Goal: Contribute content: Add original content to the website for others to see

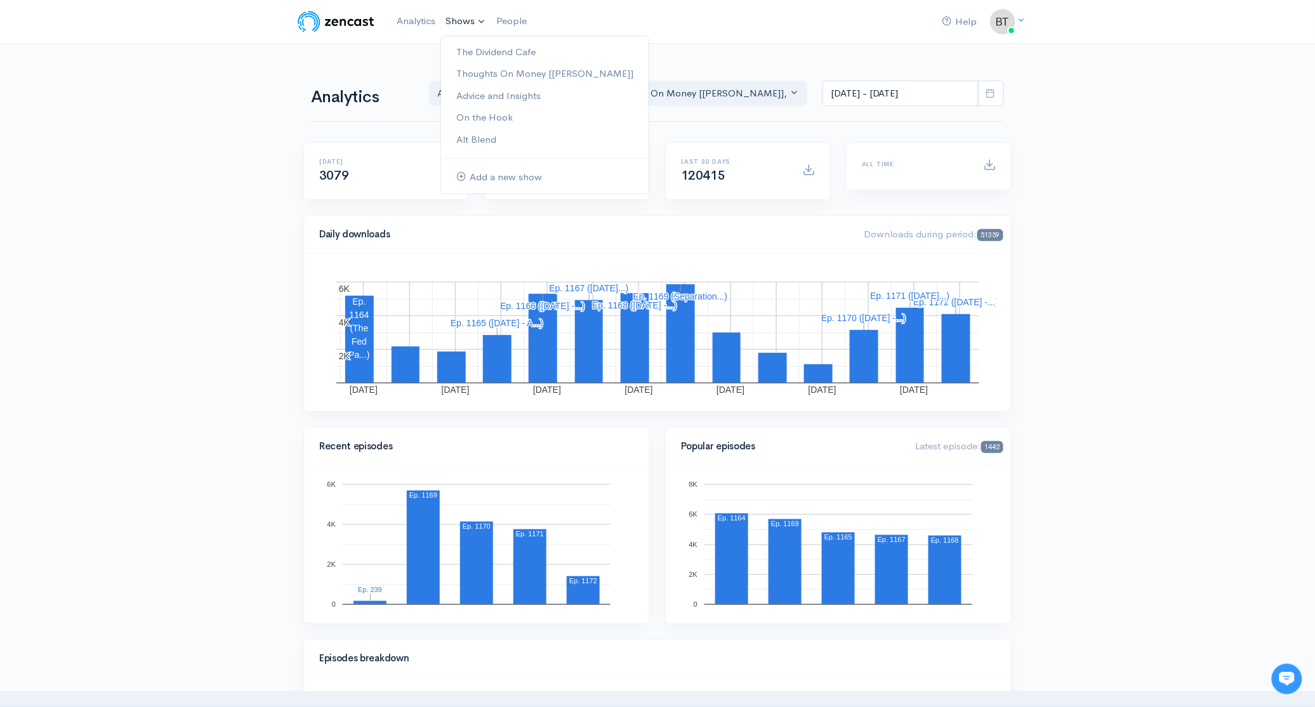
click at [463, 16] on link "Shows" at bounding box center [465, 22] width 51 height 28
click at [474, 51] on link "The Dividend Cafe" at bounding box center [545, 52] width 208 height 22
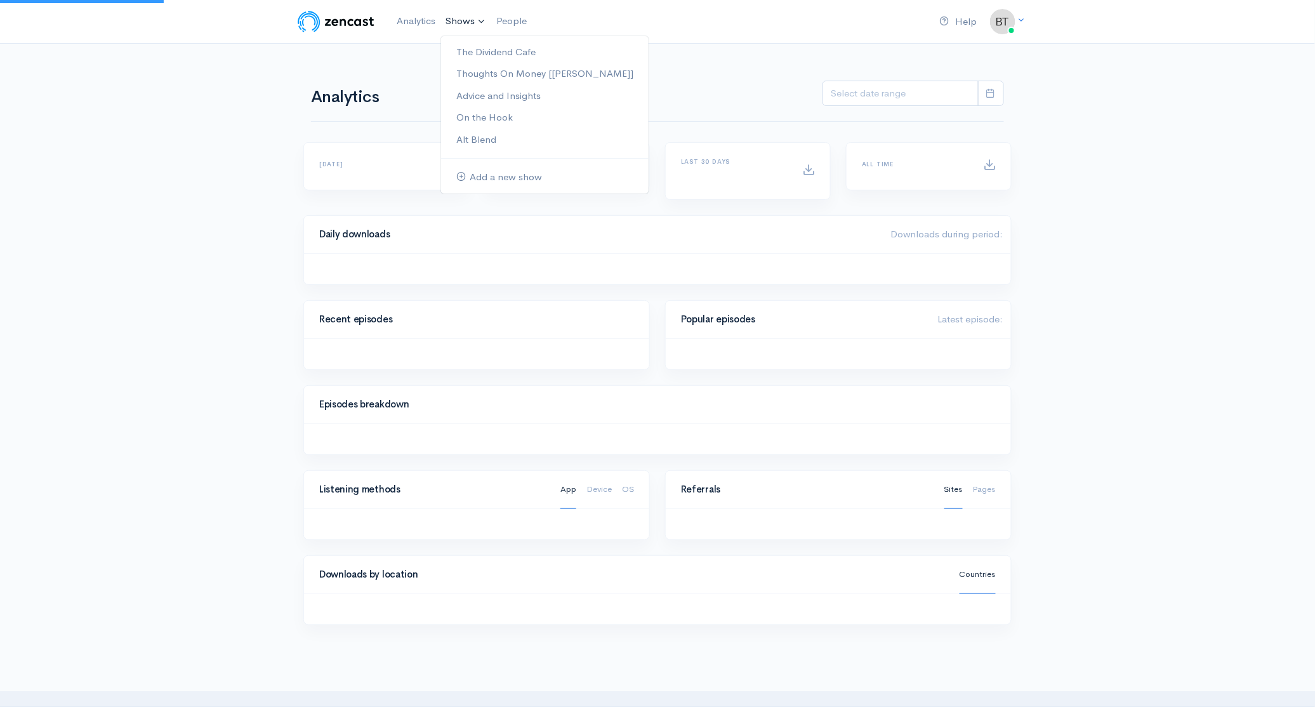
click at [461, 21] on link "Shows" at bounding box center [465, 22] width 51 height 28
click at [473, 77] on link "Thoughts On Money [[PERSON_NAME]]" at bounding box center [545, 74] width 208 height 22
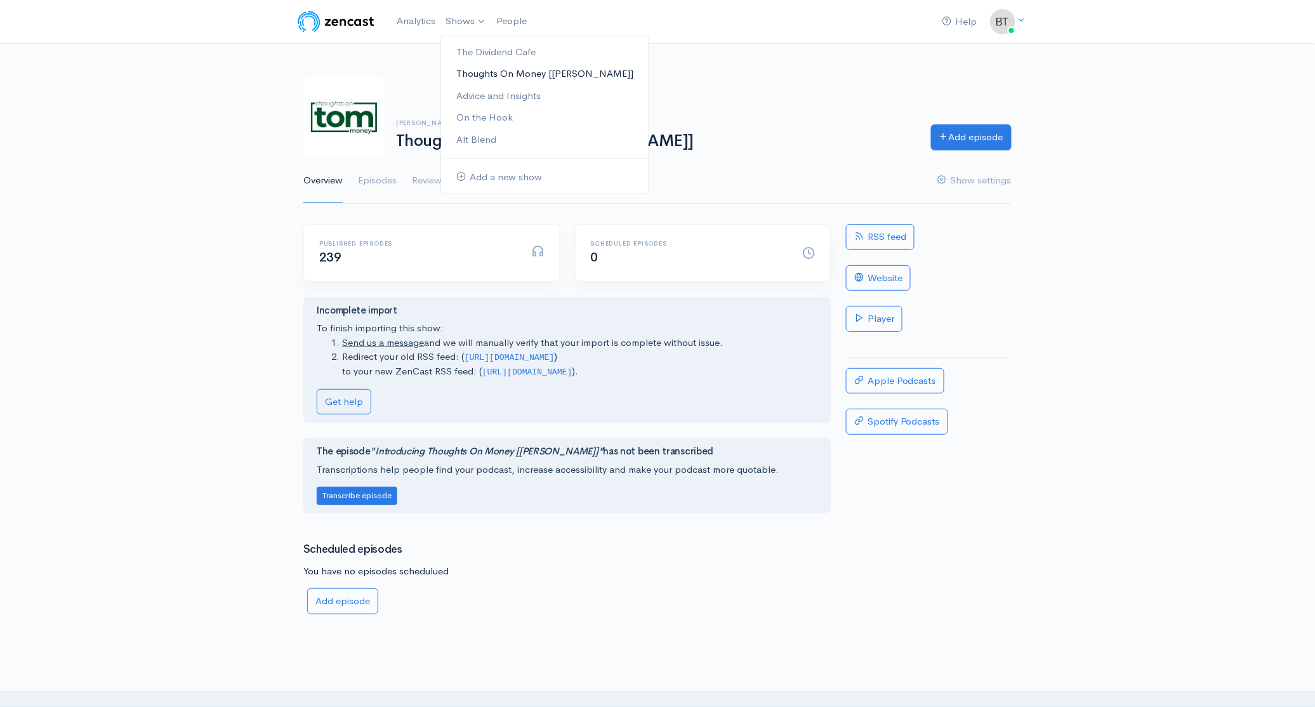
click at [482, 77] on link "Thoughts On Money [[PERSON_NAME]]" at bounding box center [545, 74] width 208 height 22
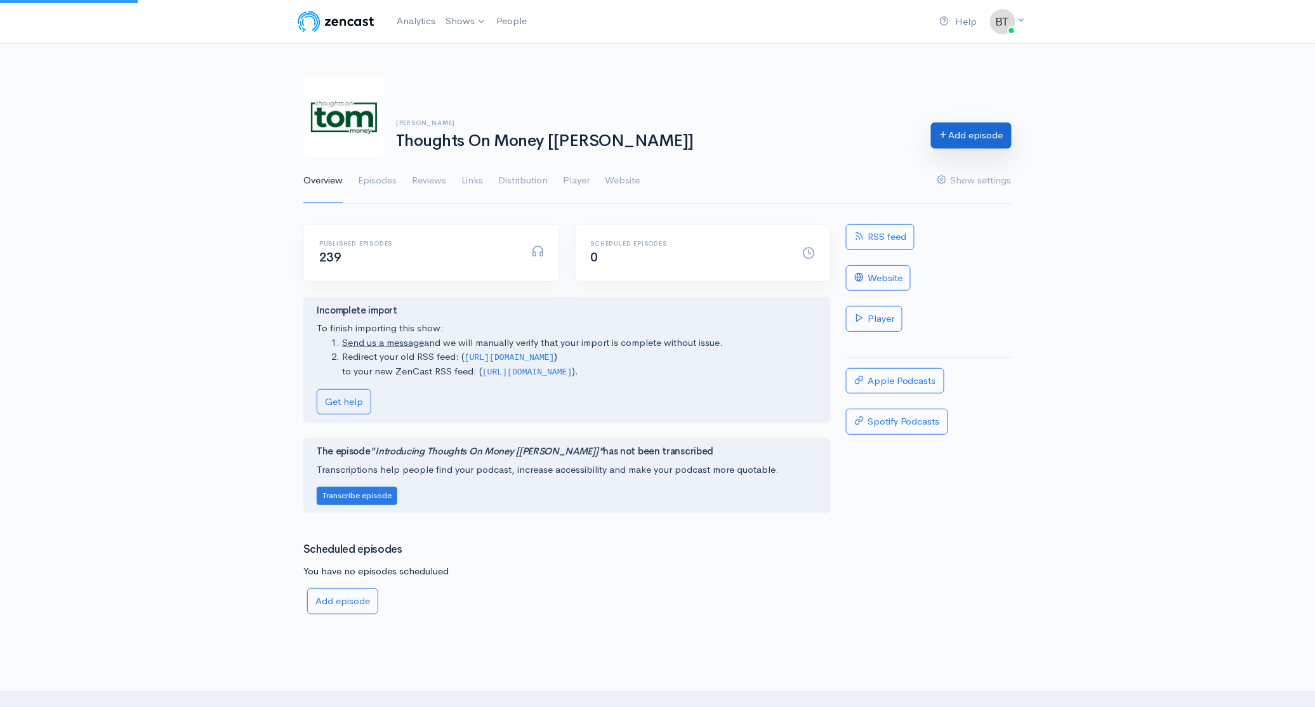
click at [967, 136] on link "Add episode" at bounding box center [971, 135] width 81 height 26
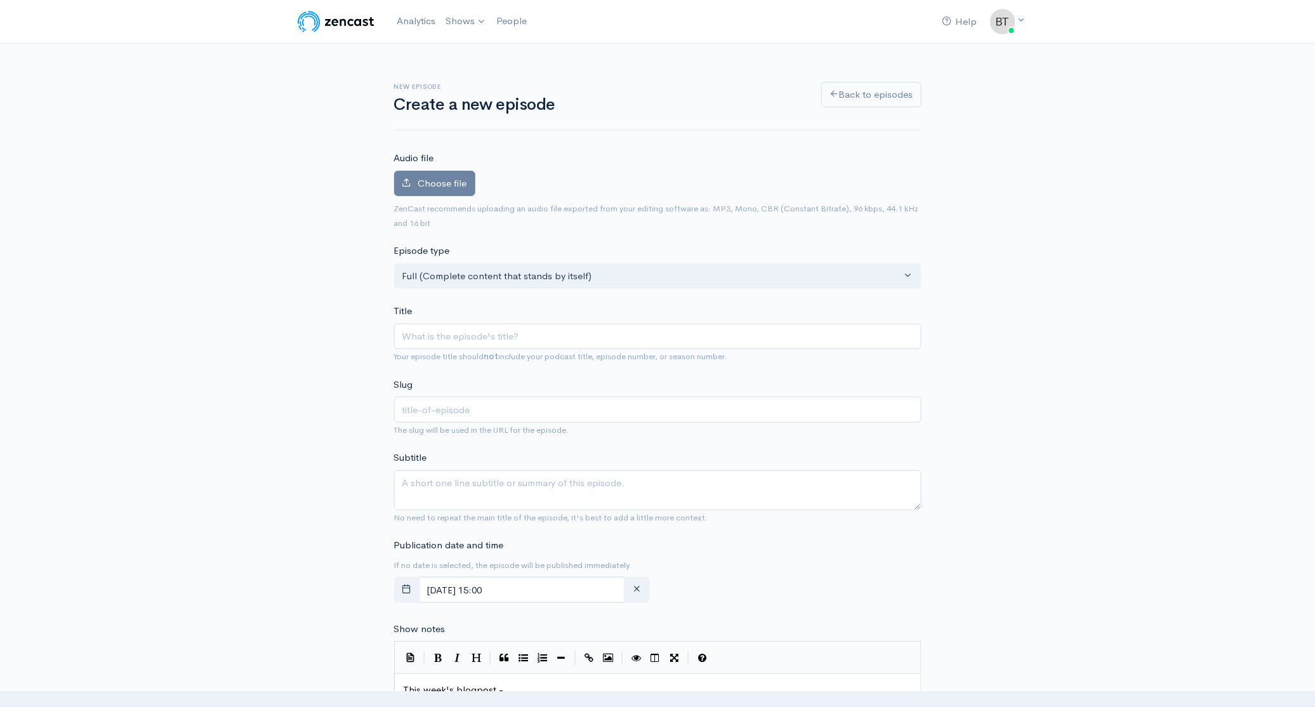
type input "A"
type input "a"
type input "AI"
type input "ai"
type input "AI B"
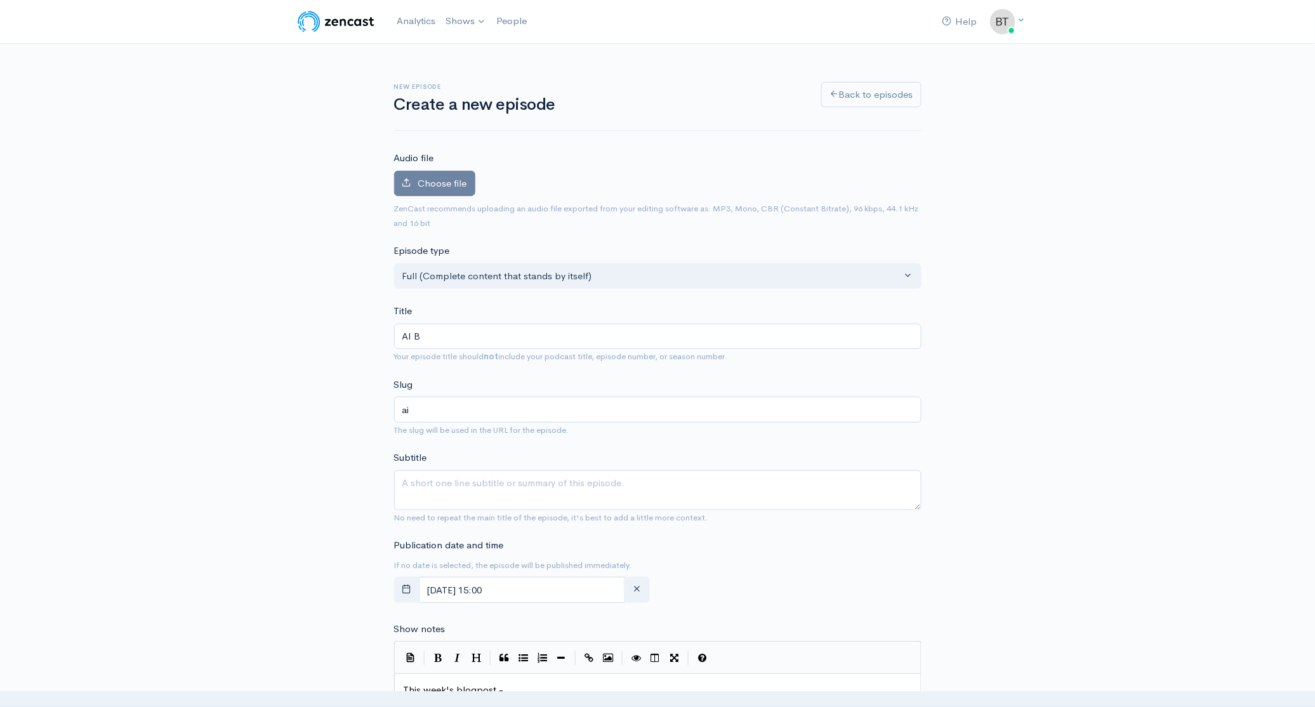
type input "ai-b"
type input "AI BS"
type input "ai-bs"
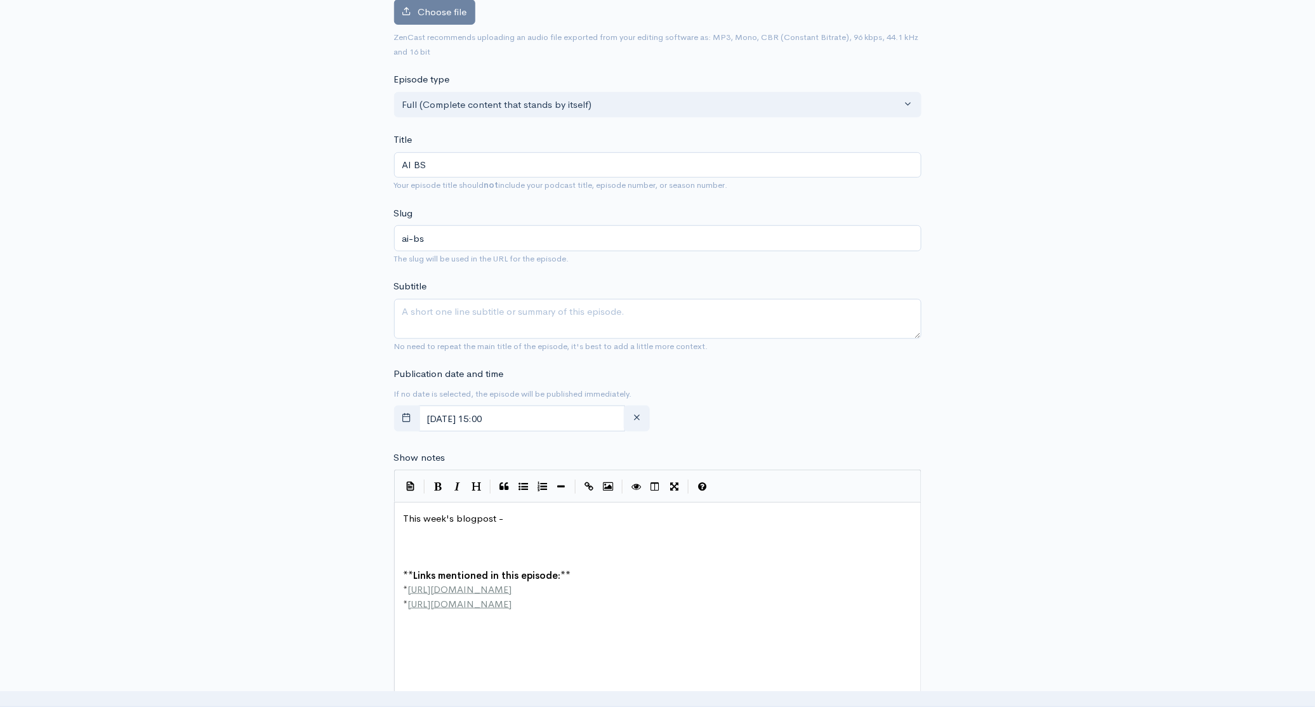
scroll to position [267, 0]
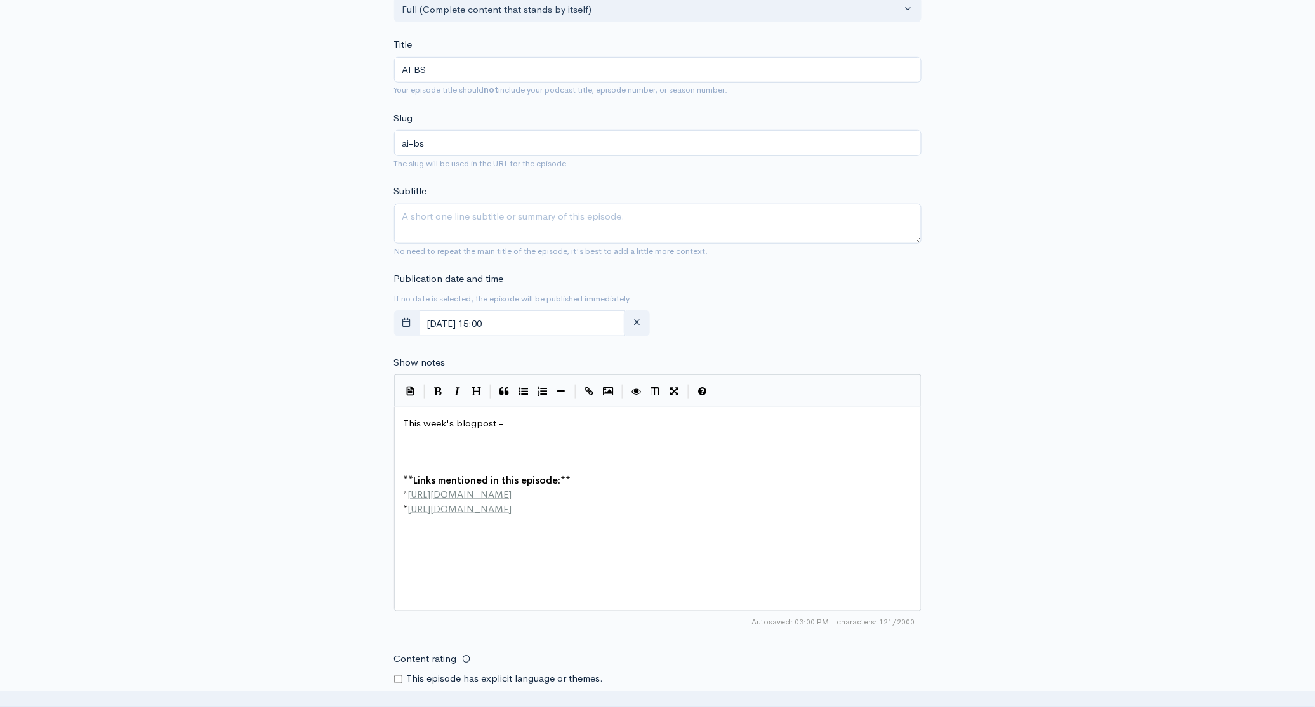
type input "AI BS"
click at [411, 445] on pre "​" at bounding box center [662, 452] width 522 height 15
paste textarea
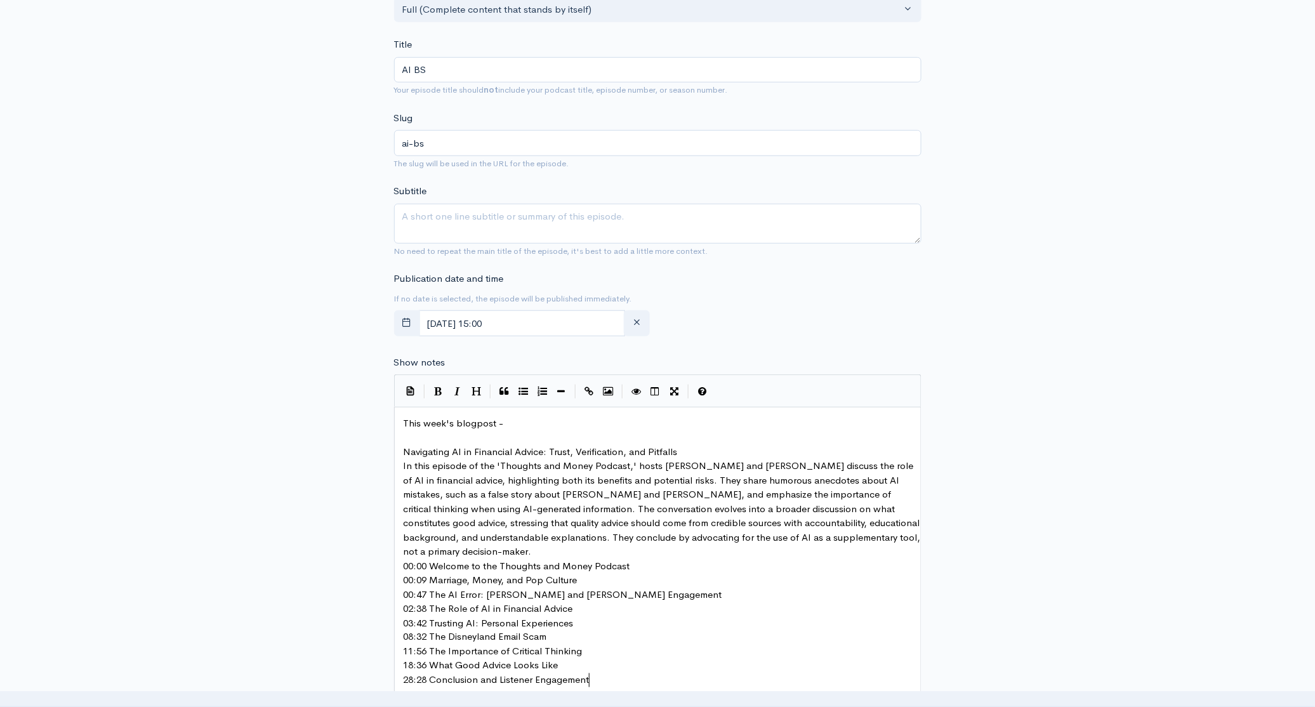
click at [699, 448] on pre "Navigating AI in Financial Advice: Trust, Verification, and Pitfalls" at bounding box center [662, 452] width 522 height 15
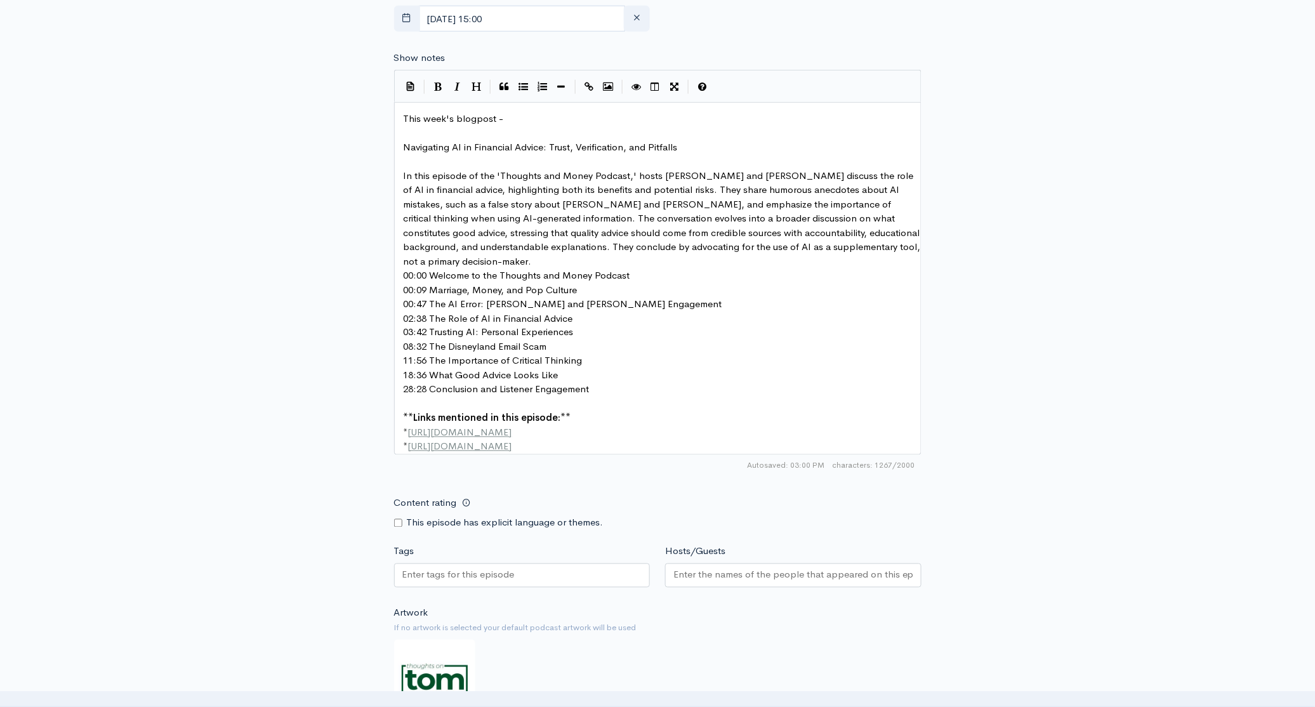
scroll to position [630, 0]
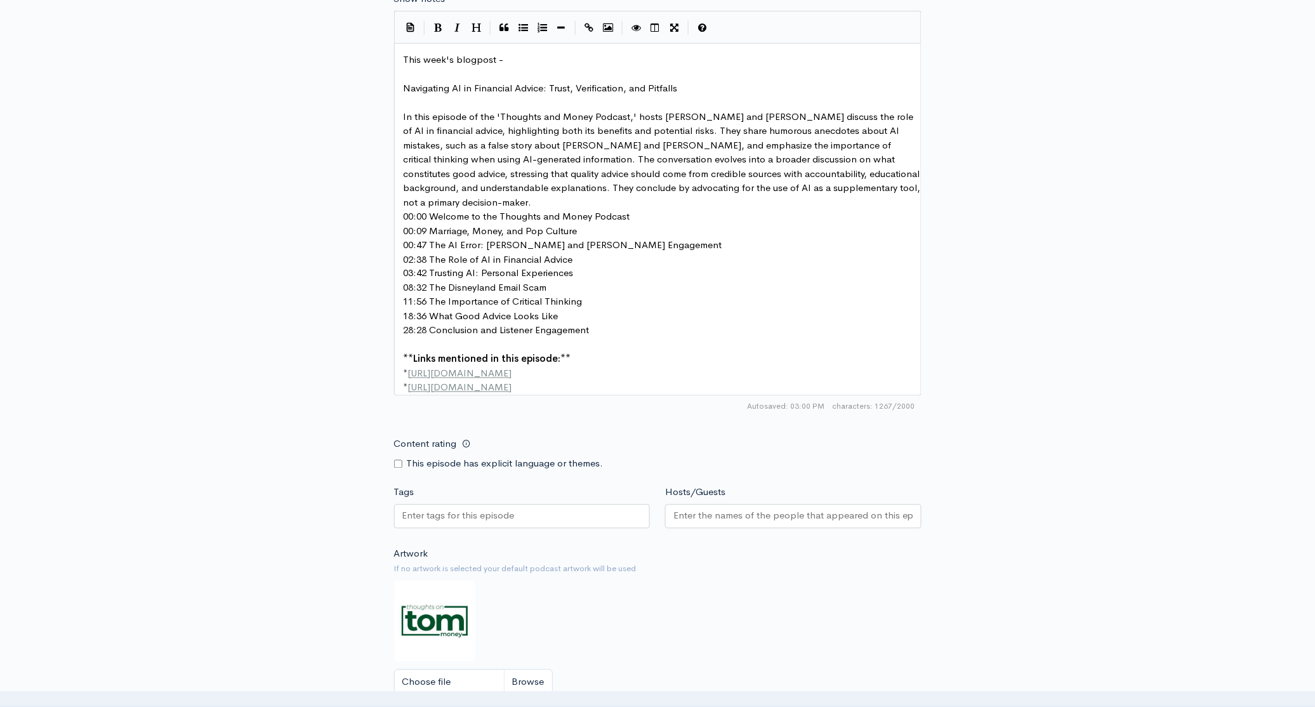
click at [503, 205] on pre "In this episode of the 'Thoughts and Money Podcast,' hosts [PERSON_NAME] and [P…" at bounding box center [662, 160] width 522 height 100
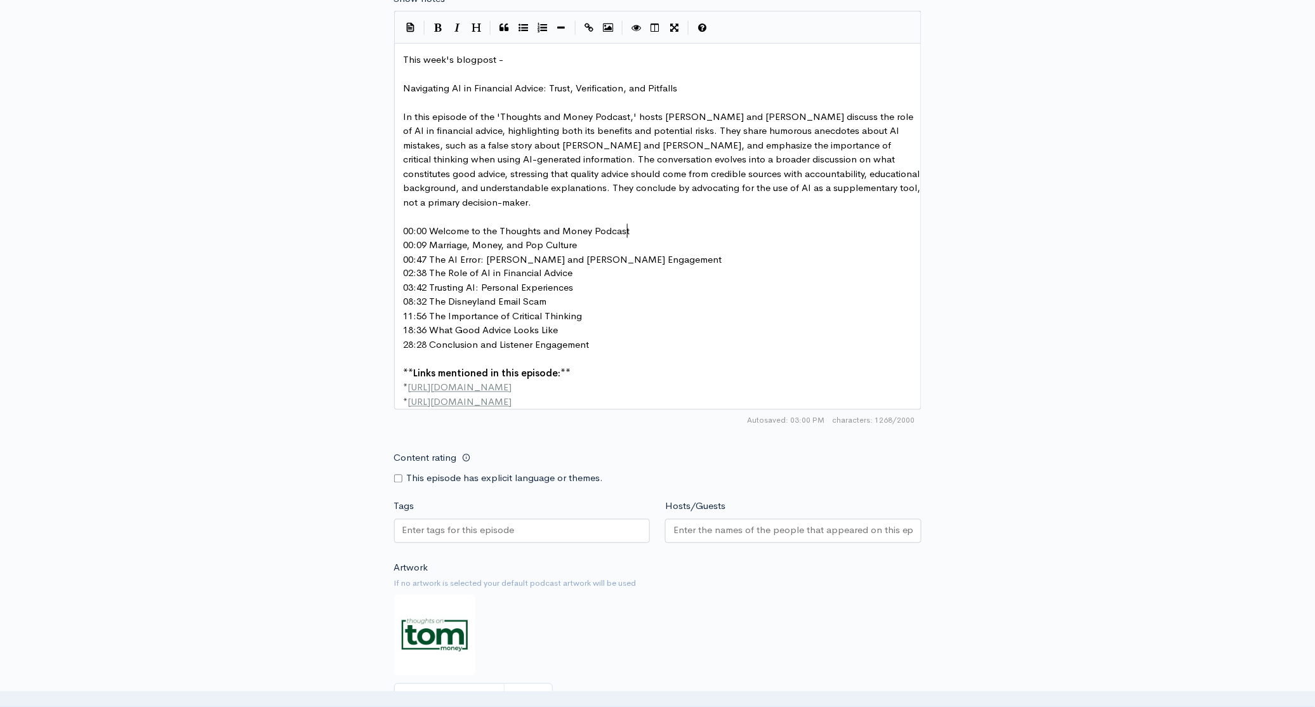
click at [641, 230] on pre "00:00 Welcome to the Thoughts and Money Podcast" at bounding box center [662, 231] width 522 height 15
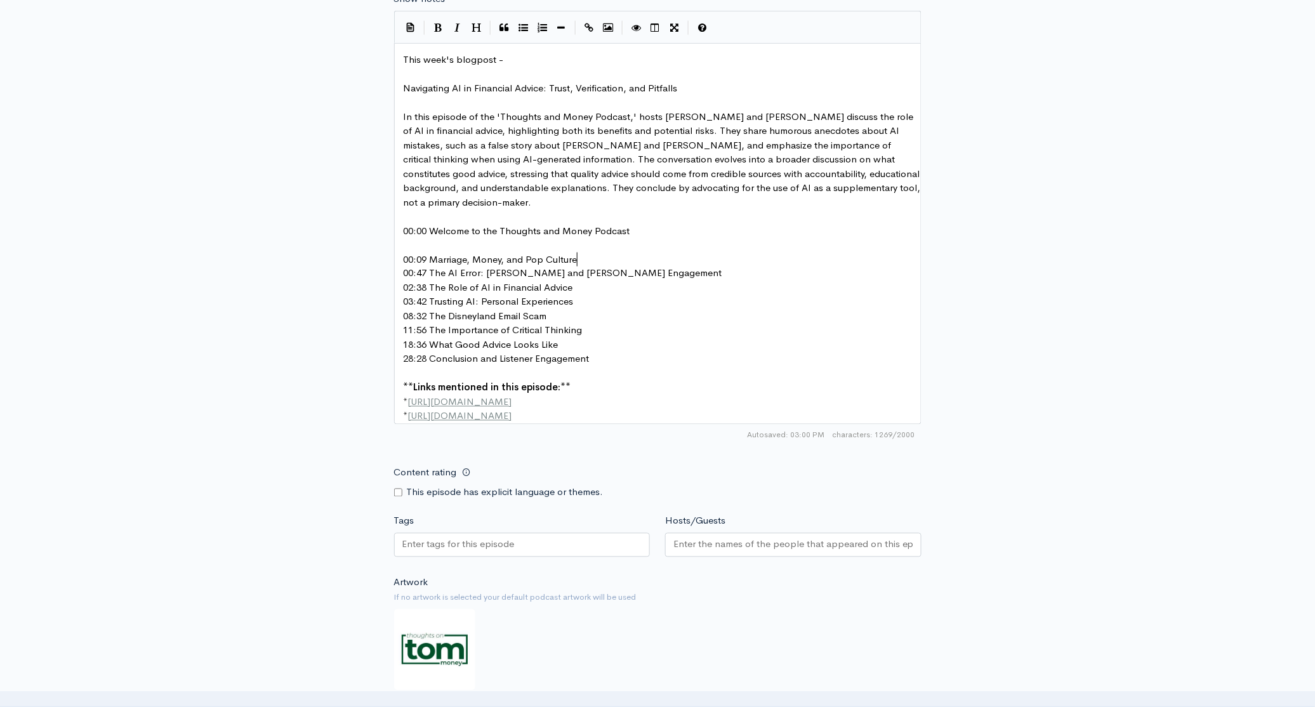
click at [584, 258] on pre "00:09 Marriage, Money, and Pop Culture" at bounding box center [662, 260] width 522 height 15
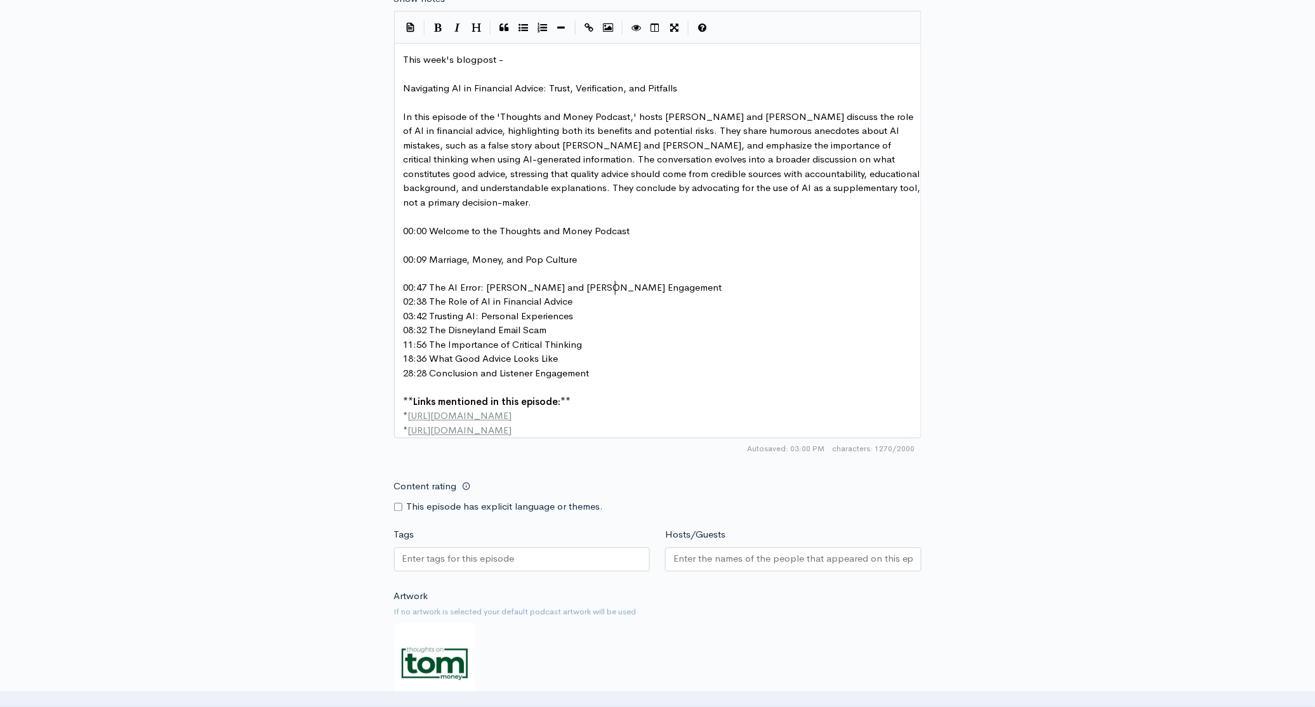
click at [632, 289] on pre "00:47 The AI Error: [PERSON_NAME] and [PERSON_NAME] Engagement" at bounding box center [662, 288] width 522 height 15
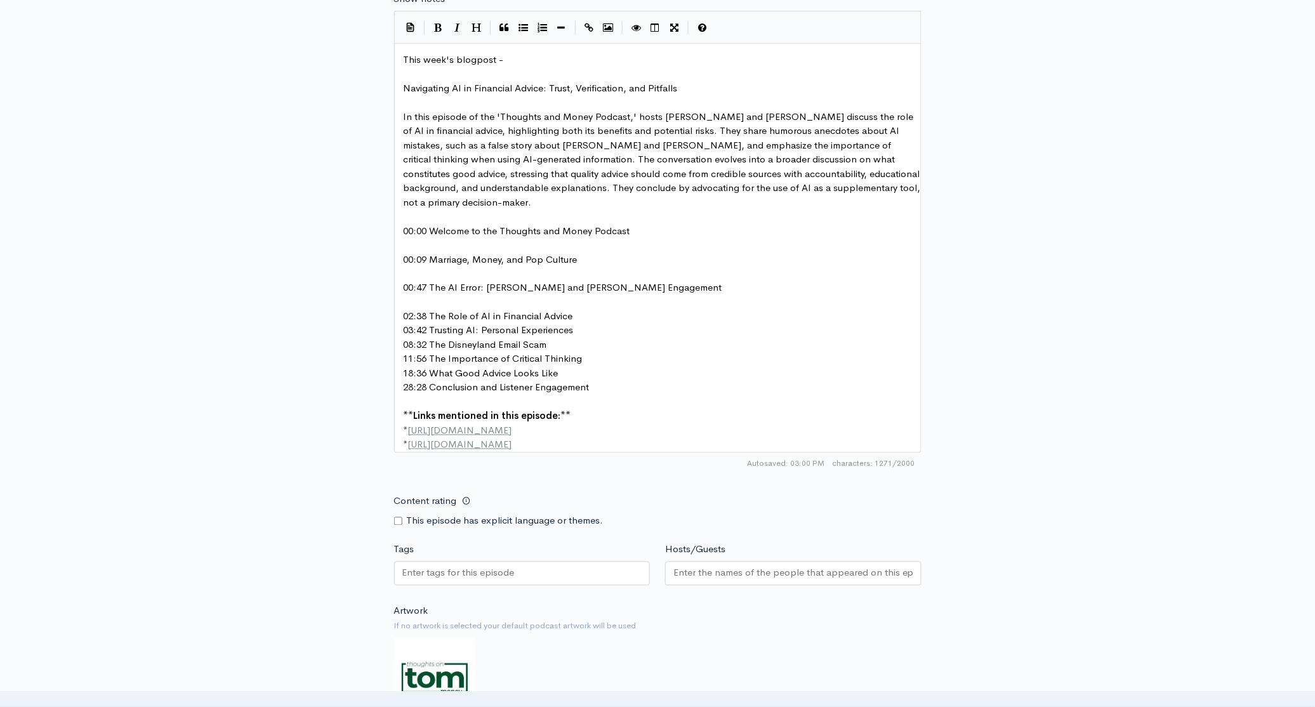
click at [589, 314] on pre "02:38 The Role of AI in Financial Advice" at bounding box center [662, 317] width 522 height 15
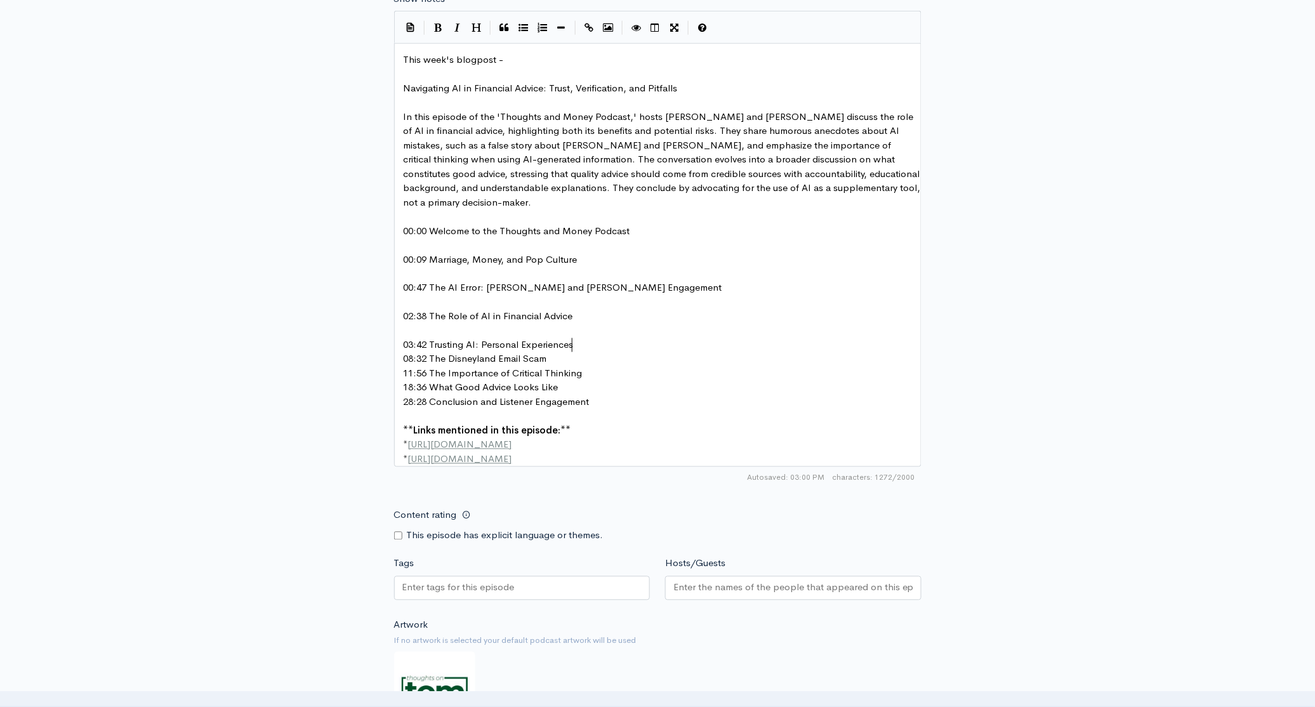
click at [580, 348] on pre "03:42 Trusting AI: Personal Experiences" at bounding box center [662, 345] width 522 height 15
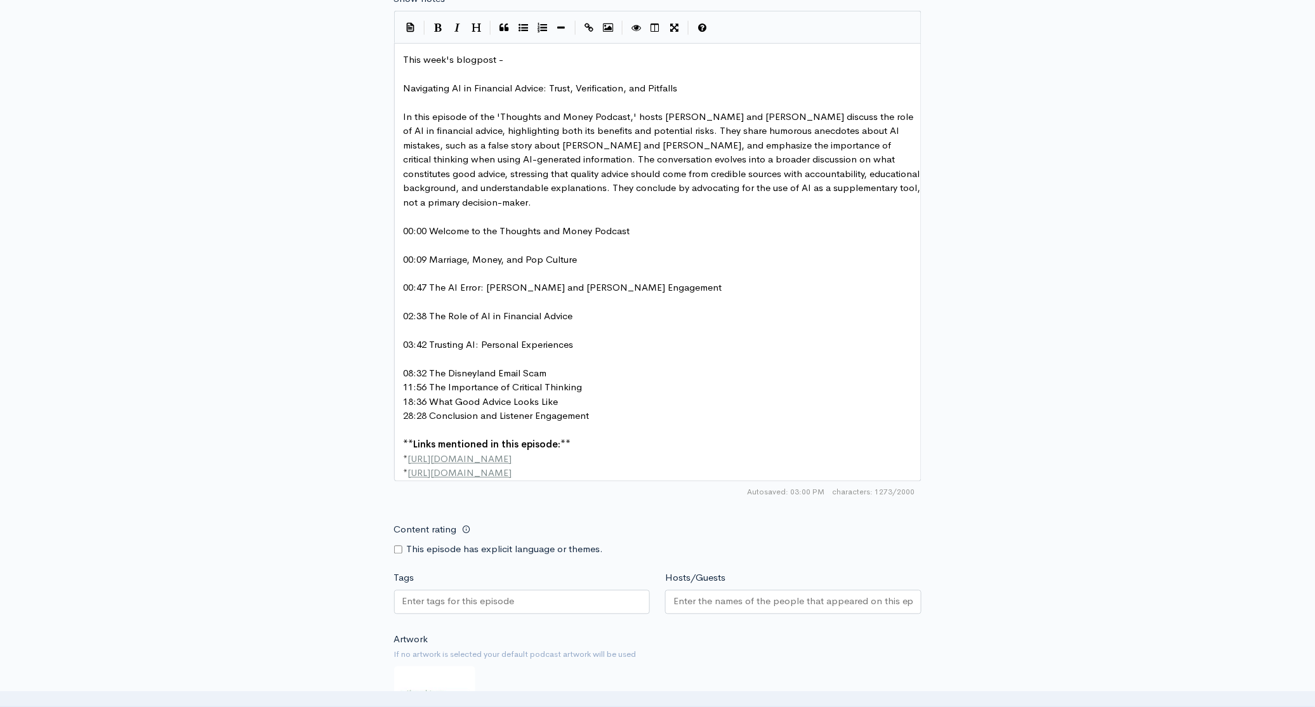
click at [560, 371] on pre "08:32 The Disneyland Email Scam" at bounding box center [662, 374] width 522 height 15
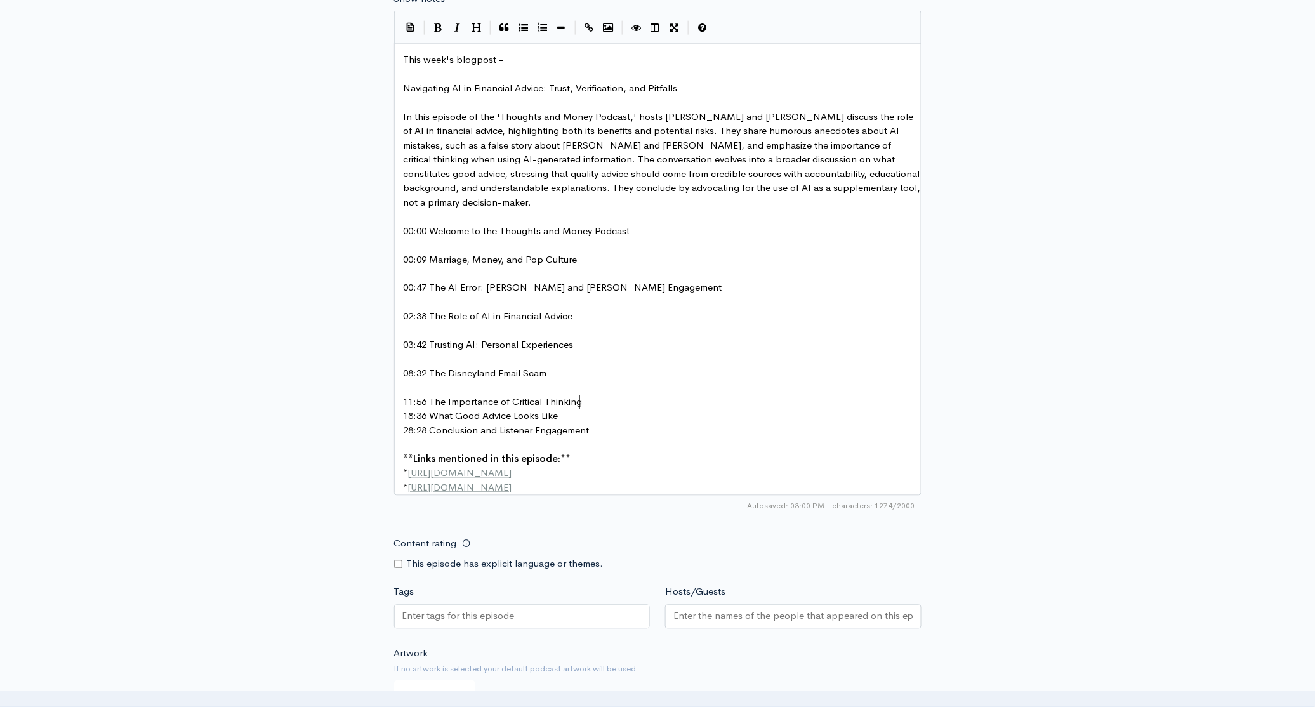
click at [595, 402] on pre "11:56 The Importance of Critical Thinking" at bounding box center [662, 402] width 522 height 15
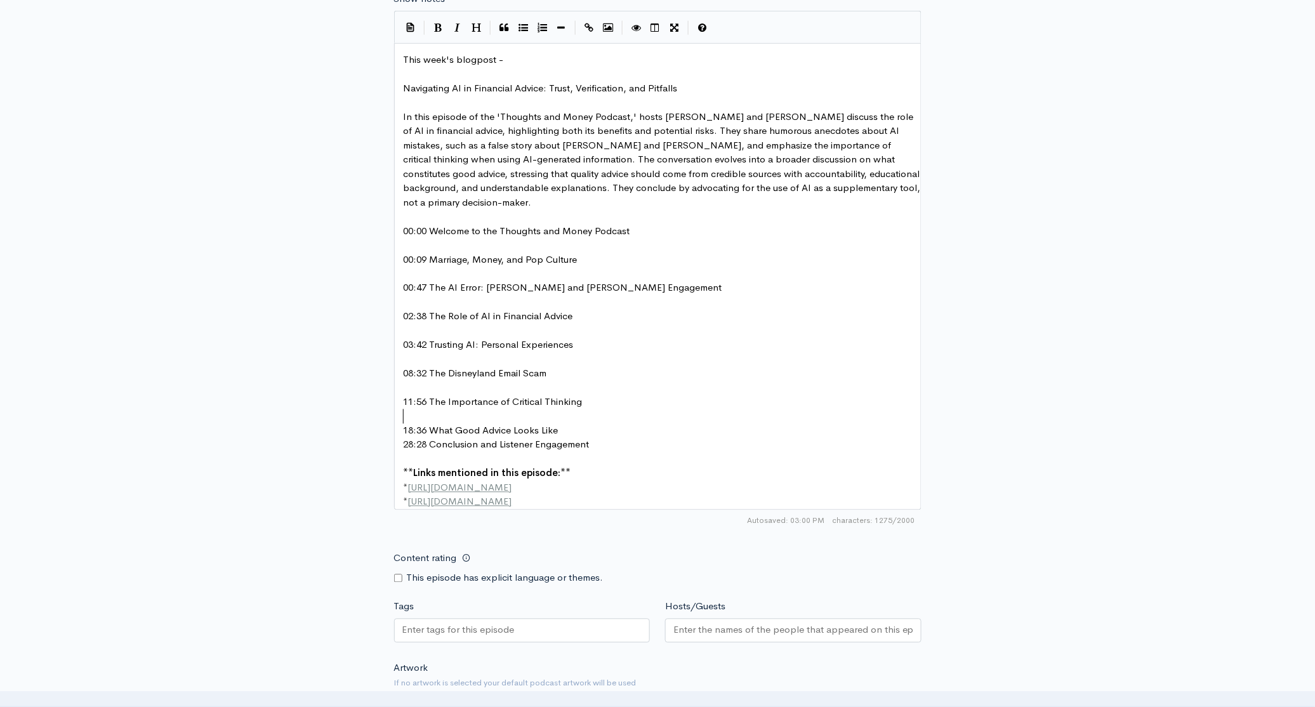
click at [575, 428] on pre "18:36 What Good Advice Looks Like" at bounding box center [662, 431] width 522 height 15
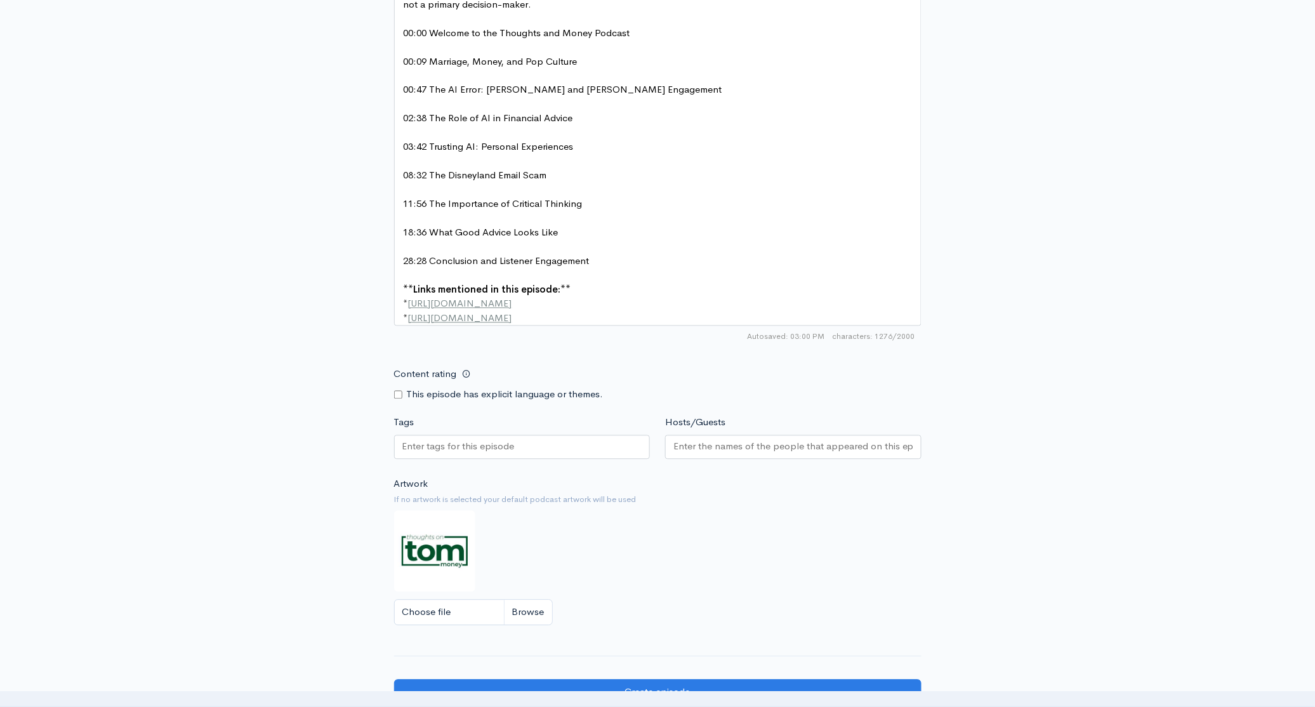
scroll to position [895, 0]
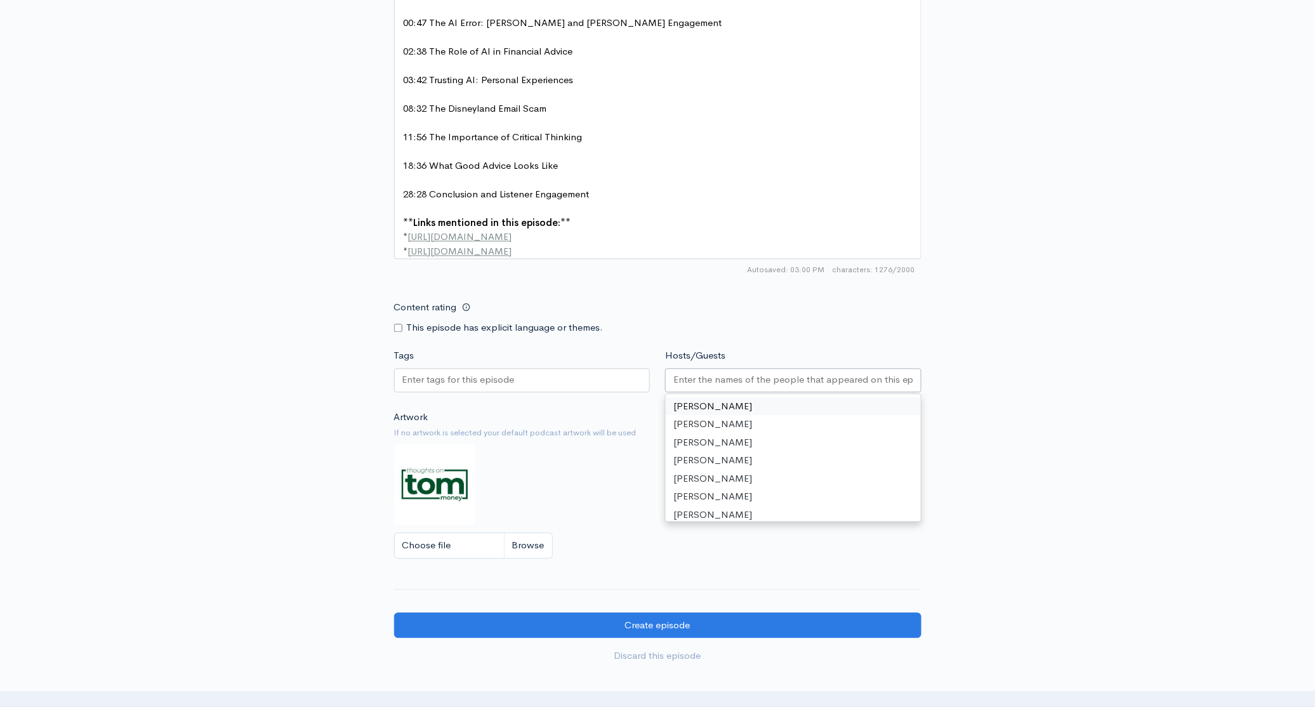
click at [777, 385] on input "Hosts/Guests" at bounding box center [793, 380] width 240 height 15
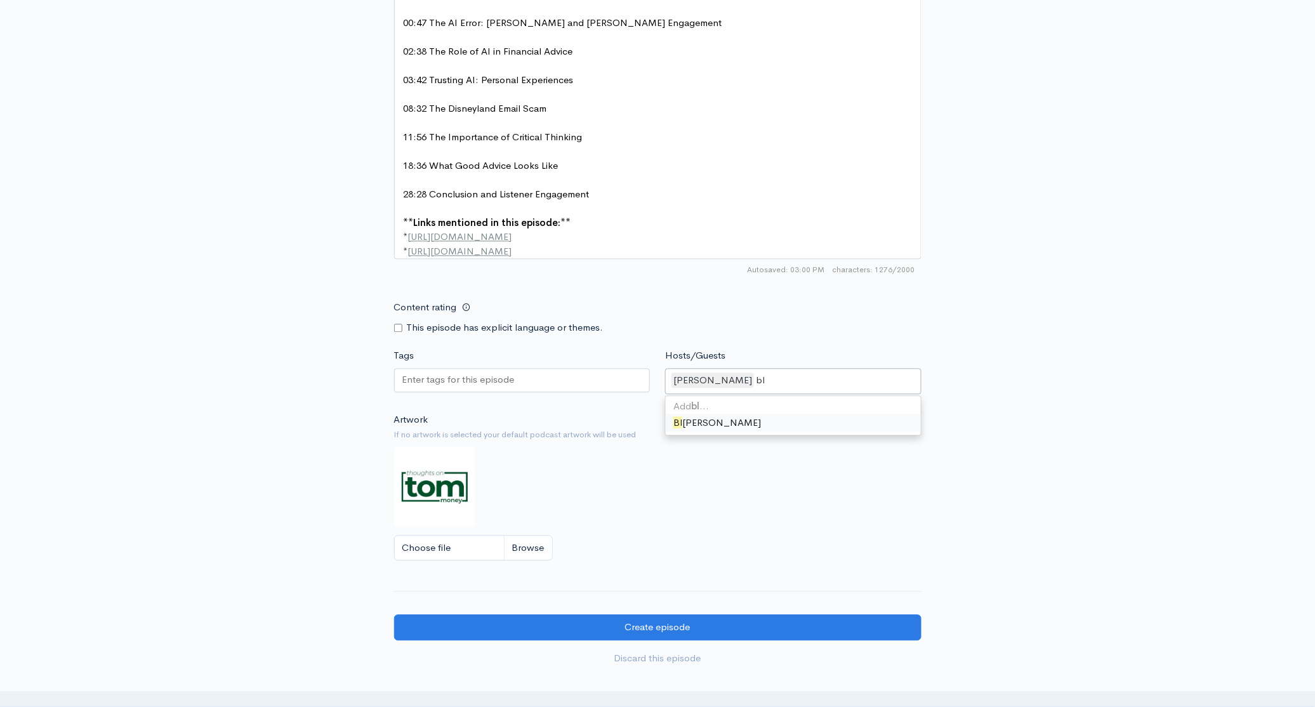
type input "bla"
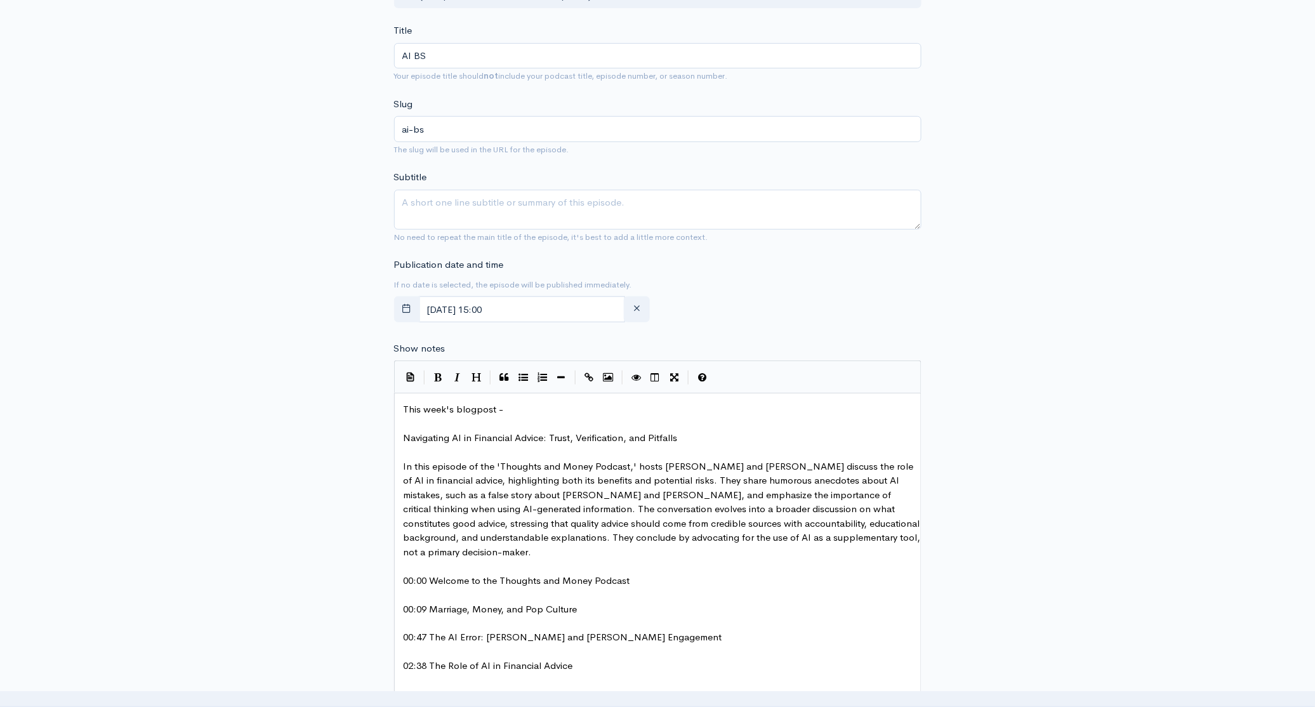
scroll to position [288, 0]
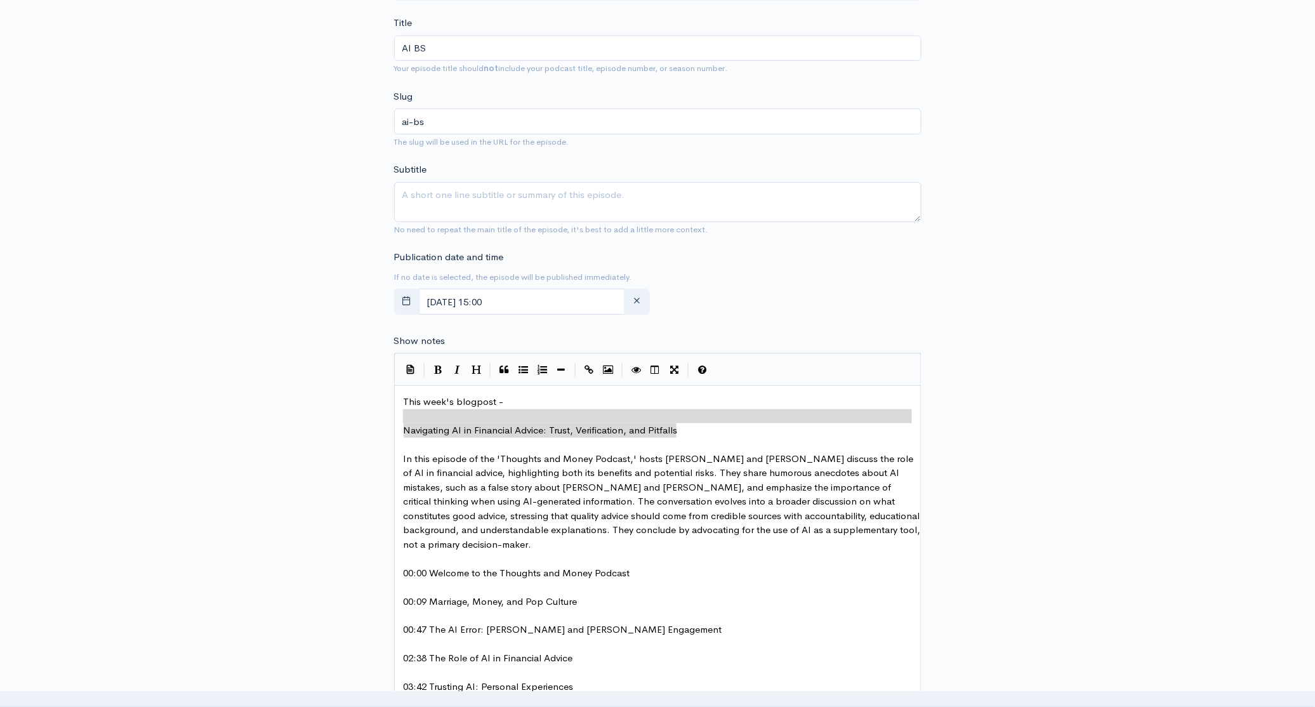
type textarea "Navigating AI in Financial Advice: Trust, Verification, and Pitfalls"
drag, startPoint x: 701, startPoint y: 424, endPoint x: 381, endPoint y: 426, distance: 319.8
click at [446, 198] on textarea "Subtitle" at bounding box center [657, 202] width 527 height 40
paste textarea "Navigating AI in Financial Advice: Trust, Verification, and Pitfalls"
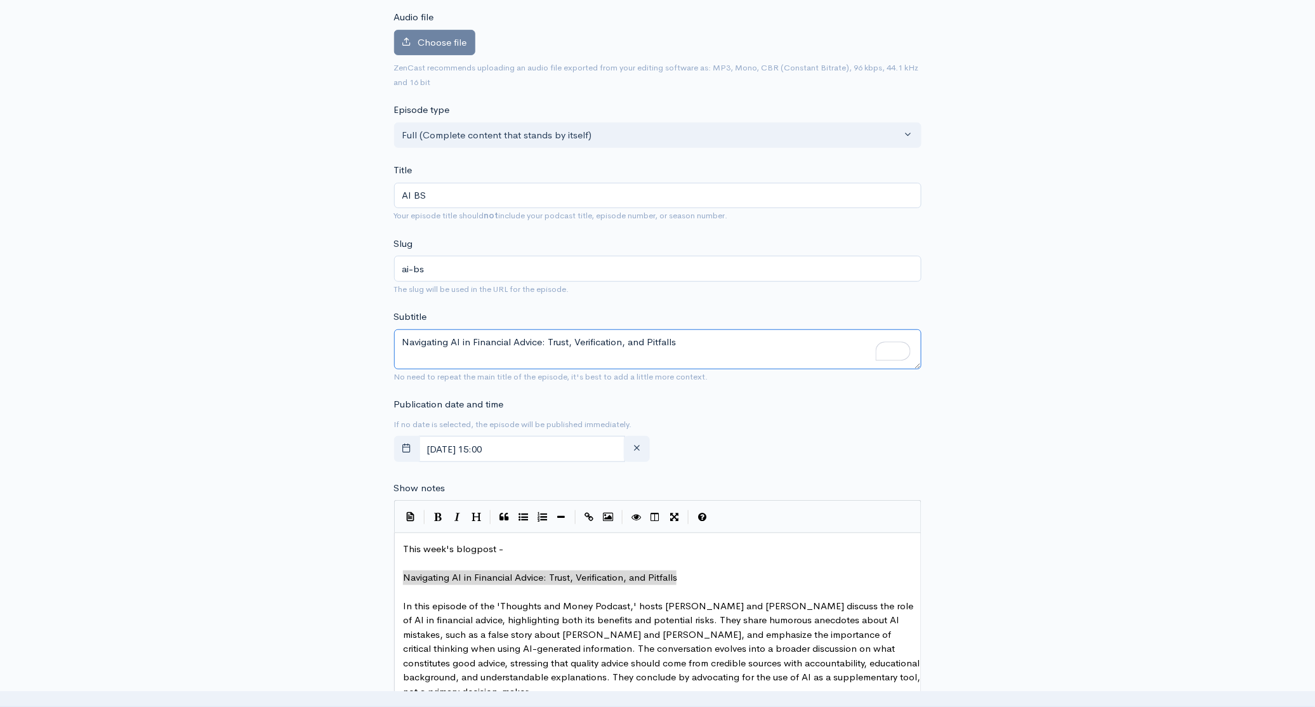
scroll to position [85, 0]
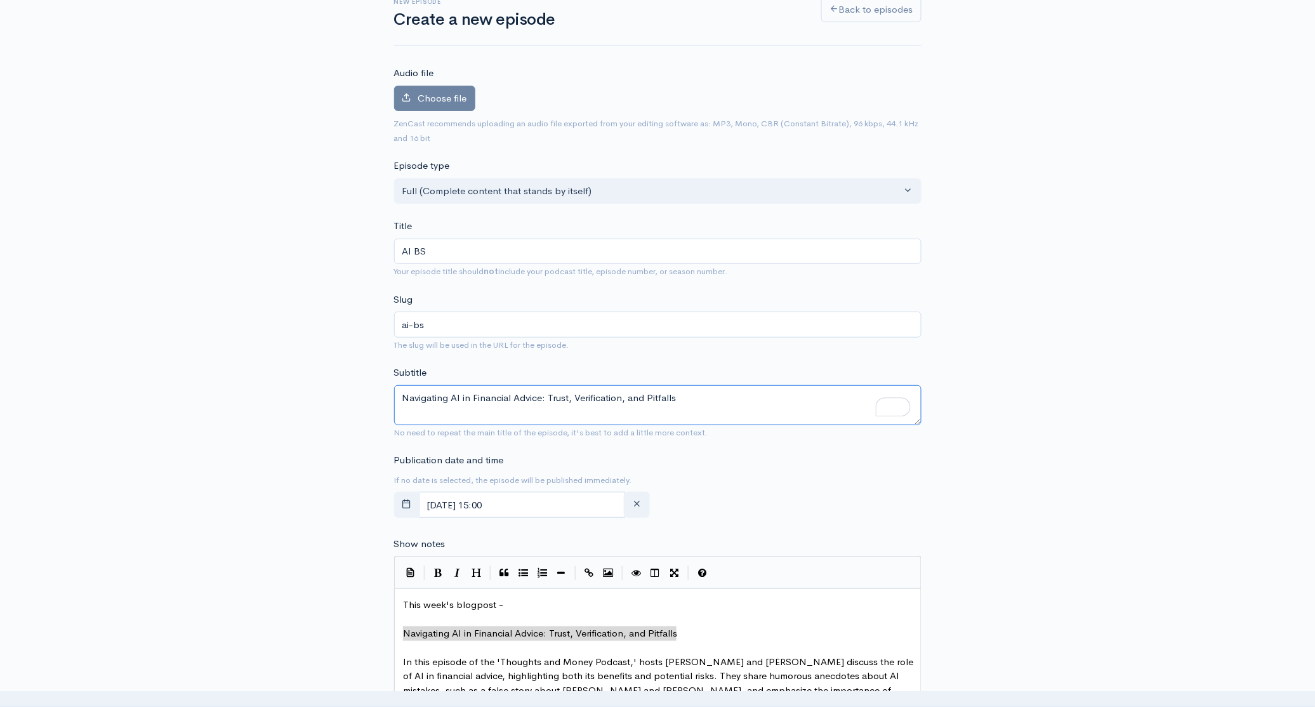
type textarea "Navigating AI in Financial Advice: Trust, Verification, and Pitfalls"
click at [442, 103] on span "Choose file" at bounding box center [442, 98] width 49 height 12
click at [0, 0] on input "Choose file" at bounding box center [0, 0] width 0 height 0
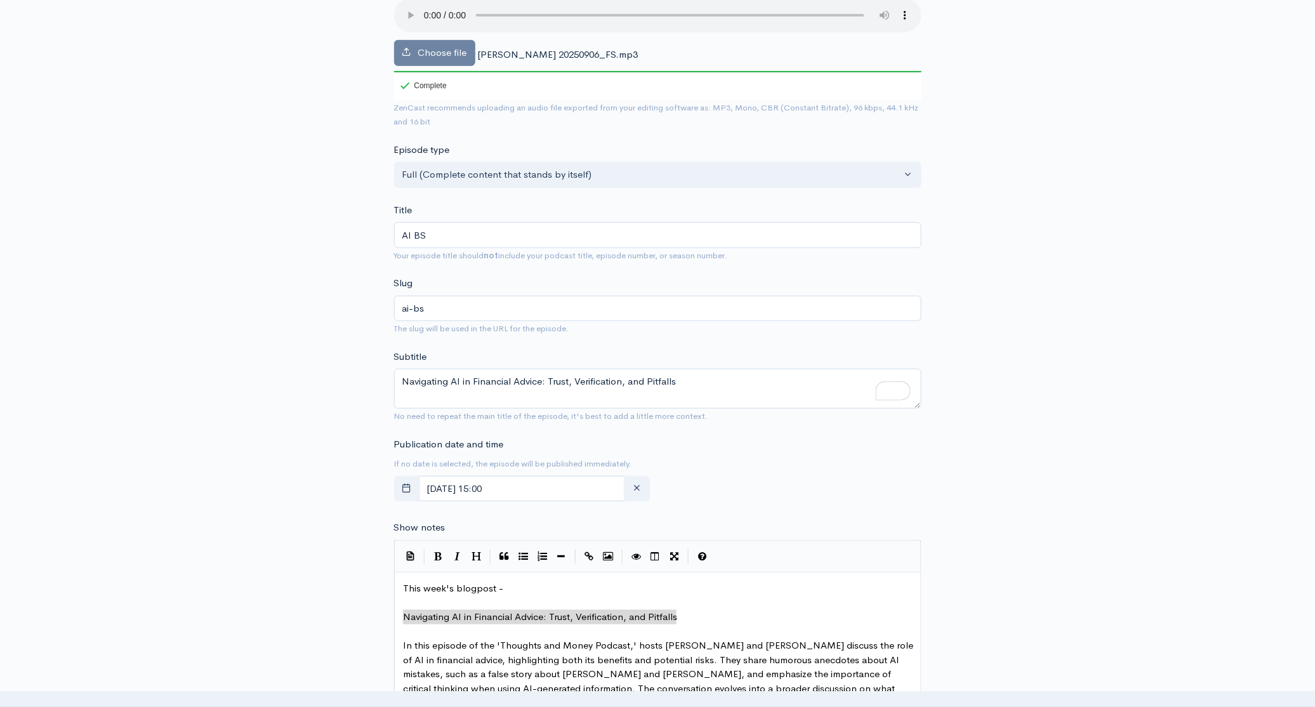
scroll to position [224, 0]
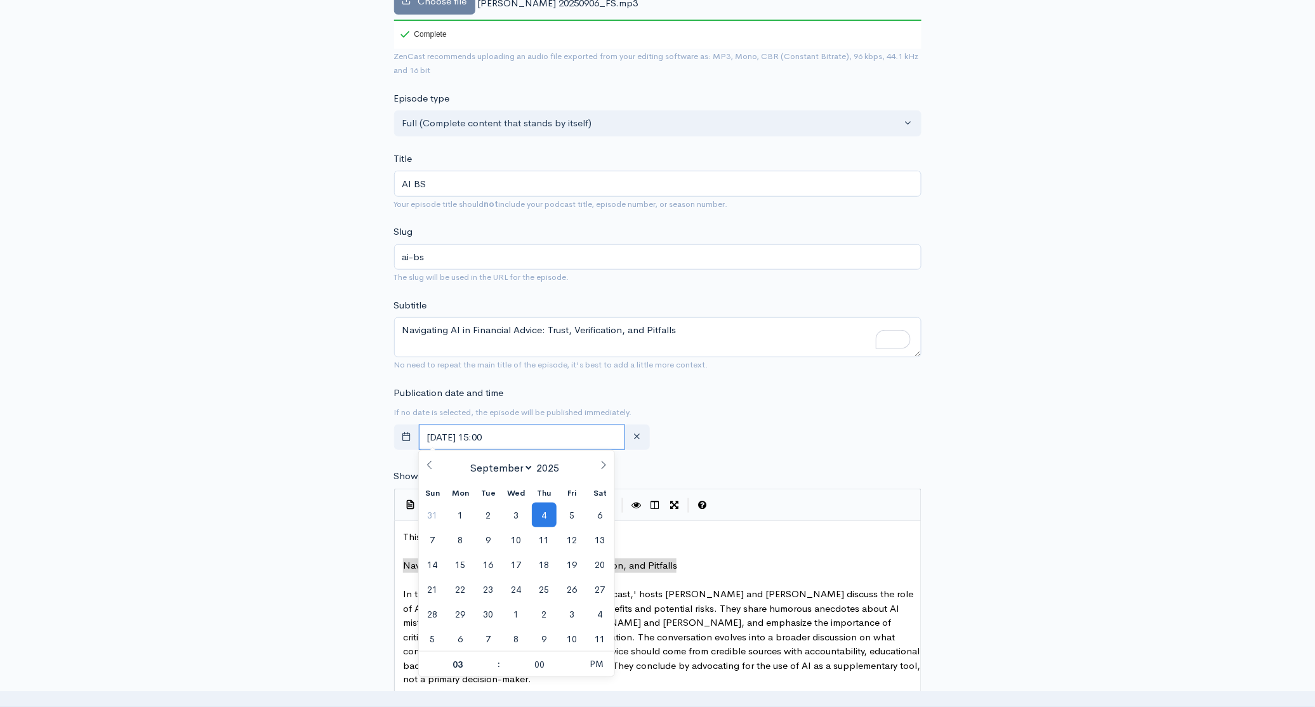
click at [564, 440] on input "[DATE] 15:00" at bounding box center [522, 438] width 207 height 26
click at [604, 517] on span "6" at bounding box center [600, 515] width 25 height 25
type input "[DATE] 15:00"
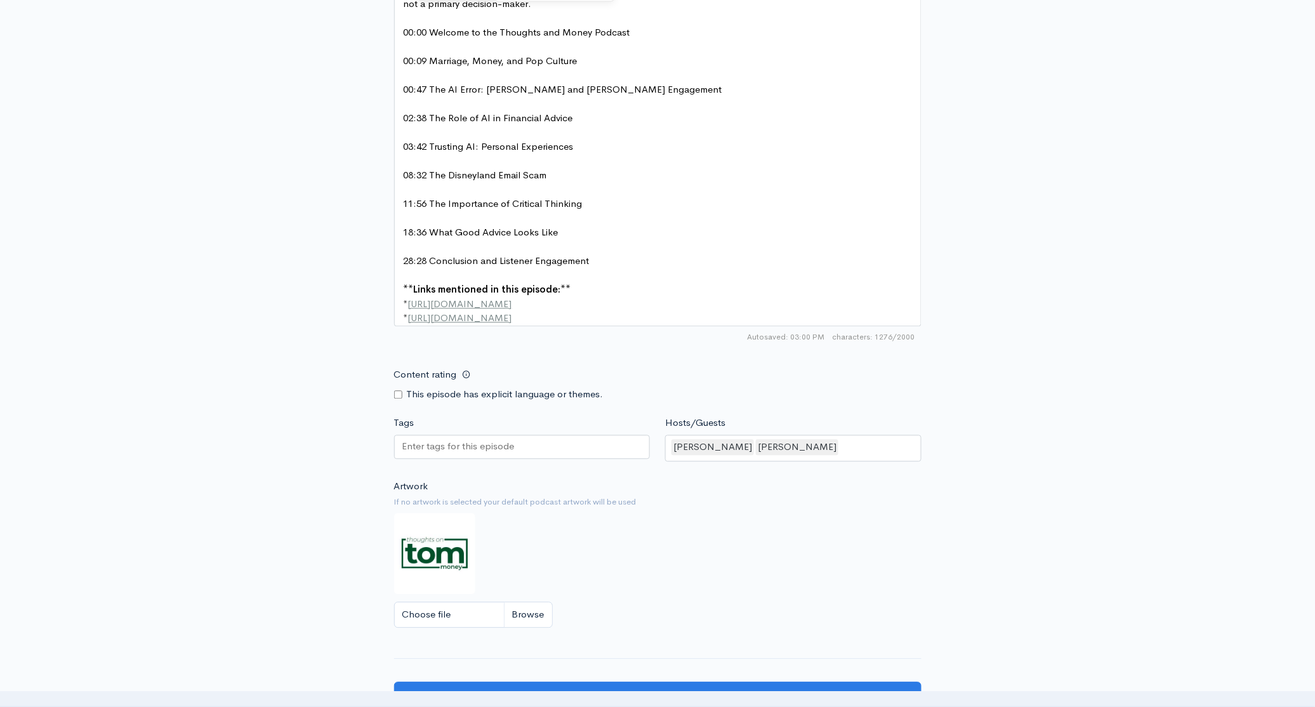
scroll to position [1118, 0]
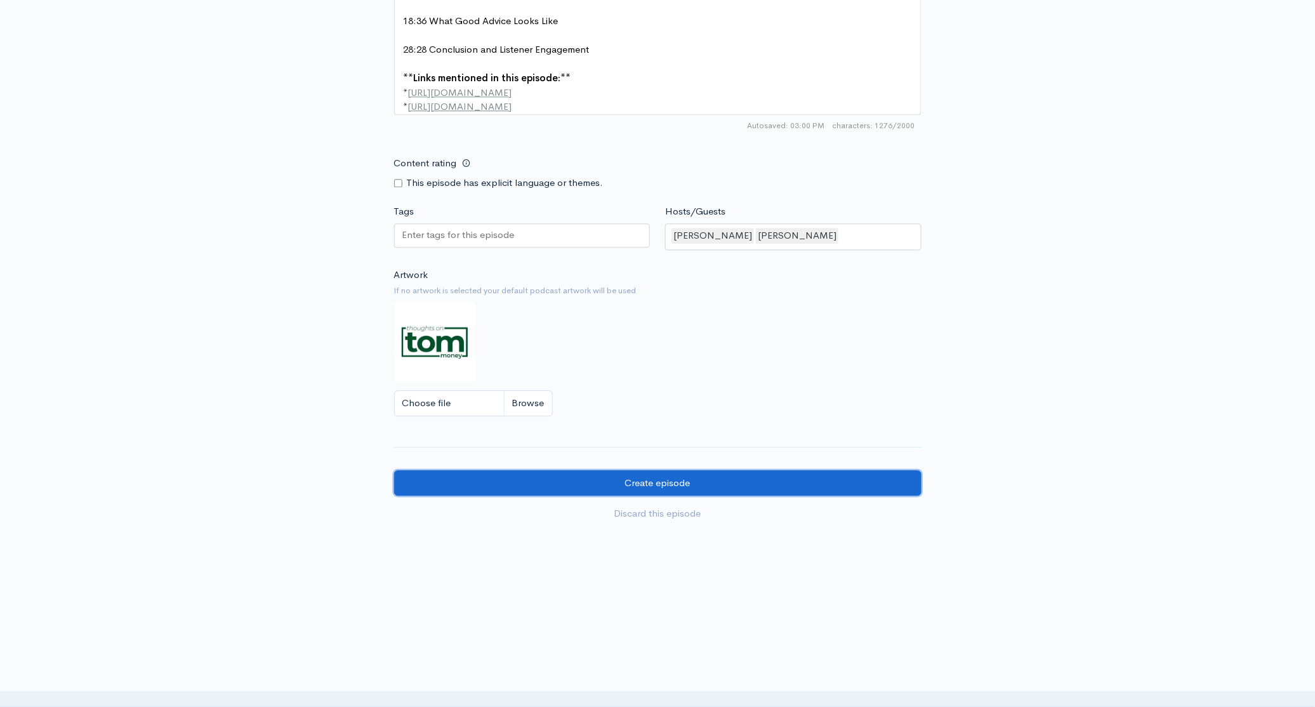
click at [741, 482] on input "Create episode" at bounding box center [657, 483] width 527 height 26
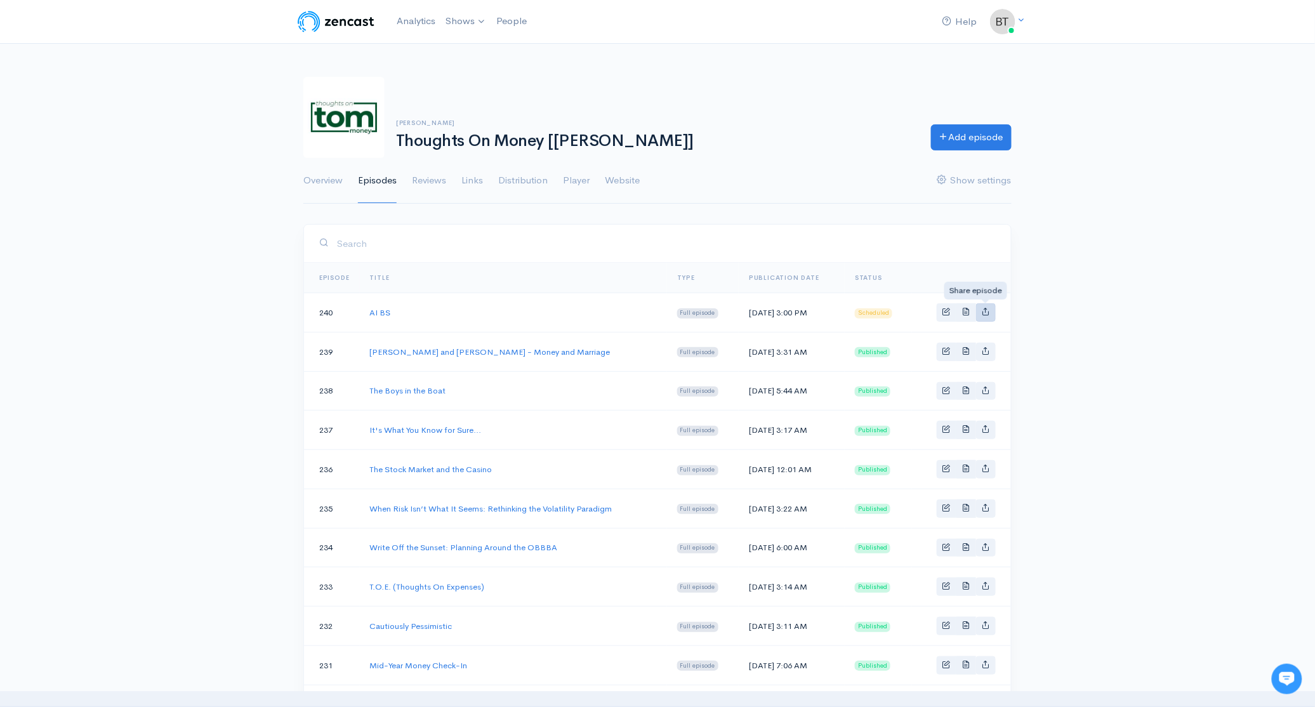
click at [986, 318] on link "Basic example" at bounding box center [986, 312] width 20 height 18
type input "https://thoughts-on-money.zencast.website/episodes/ai-bs"
type input "https://p.podderapp.com/5896583153/media.zencast.fm/thoughts-on-money/26e953fd-…"
type input "<iframe src='https://share.zencast.fm/embed/episode/26e953fd-55a9-4aa0-852c-dd8…"
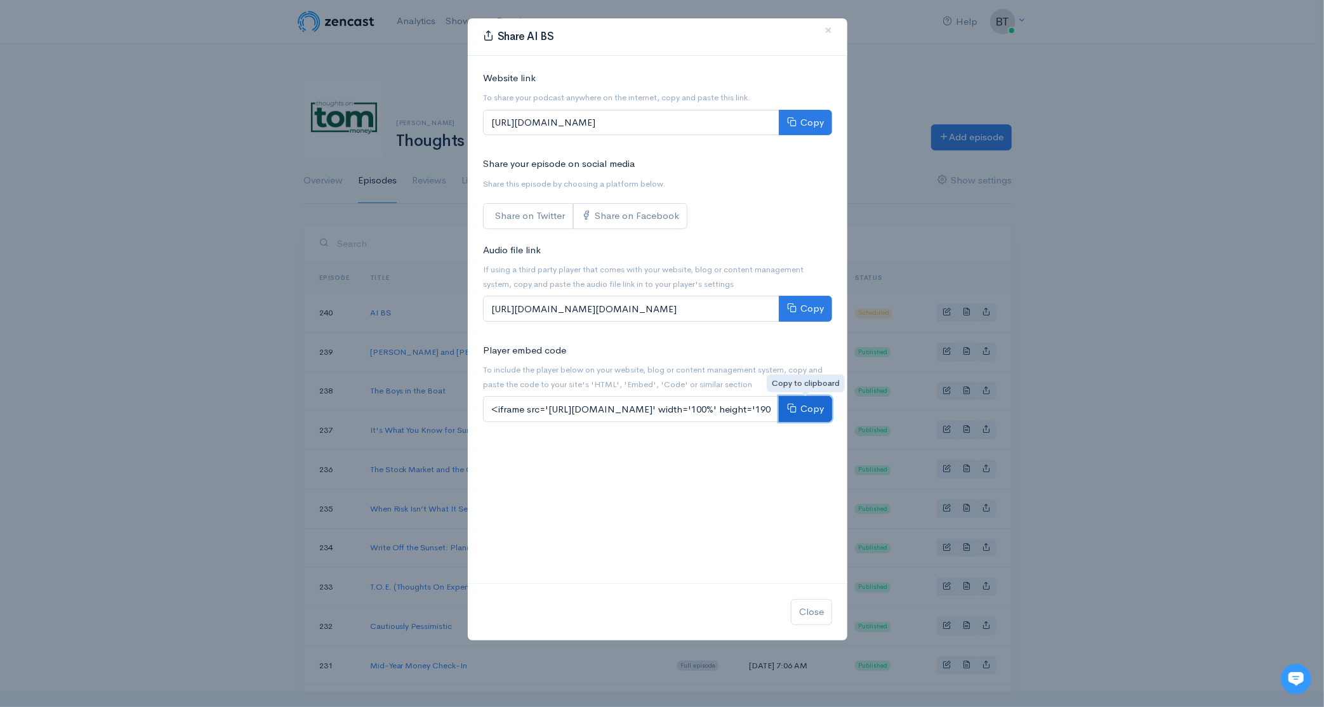
click at [815, 414] on button "Copy" at bounding box center [805, 409] width 53 height 26
click at [831, 27] on span "×" at bounding box center [828, 30] width 8 height 18
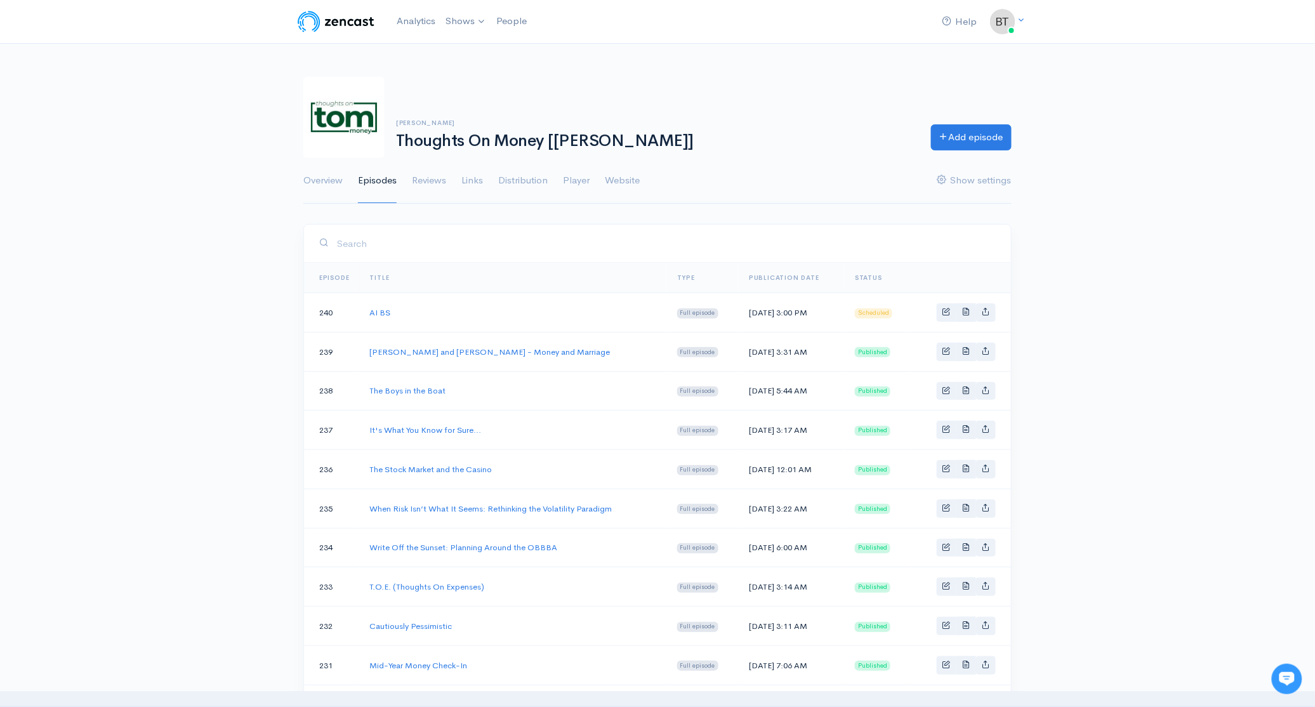
click at [1140, 324] on div "Help Notifications View all Your profile Team settings The Bahnsen Group Curren…" at bounding box center [657, 690] width 1315 height 1381
click at [949, 308] on span "Basic example" at bounding box center [946, 311] width 8 height 8
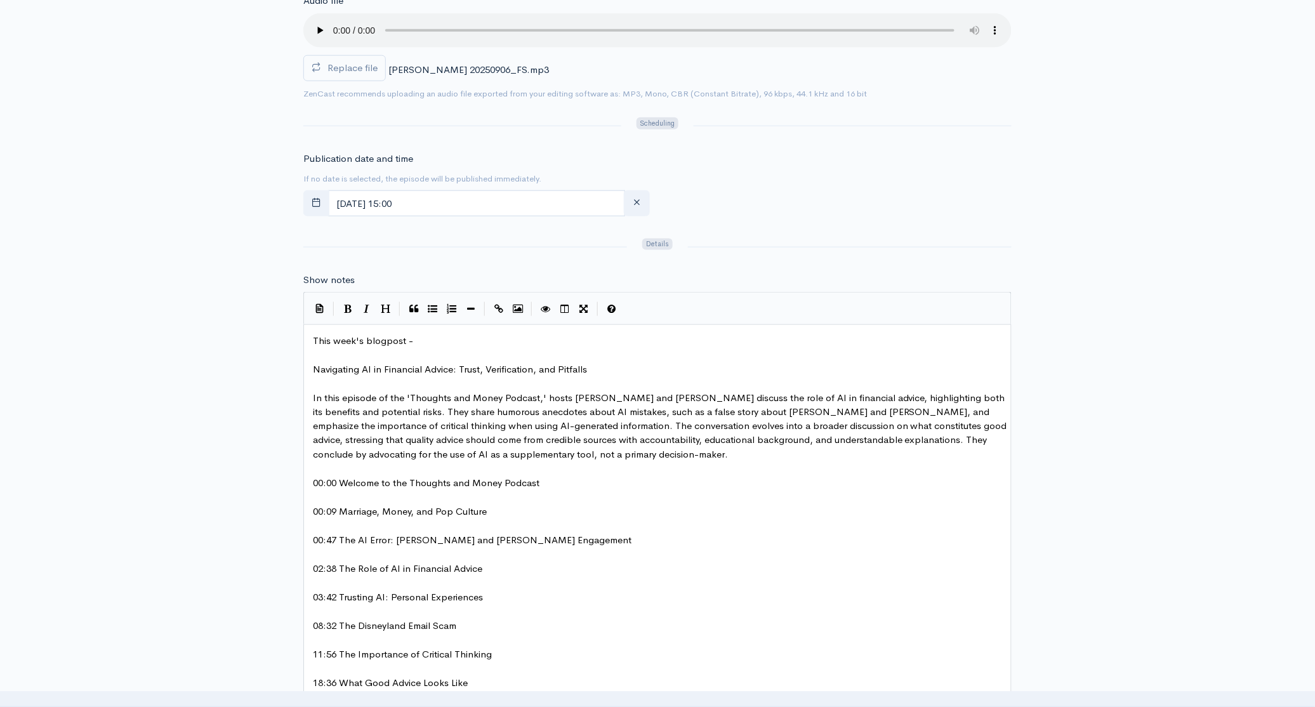
scroll to position [4, 0]
click at [449, 338] on pre "This week's blogpost -" at bounding box center [661, 341] width 703 height 15
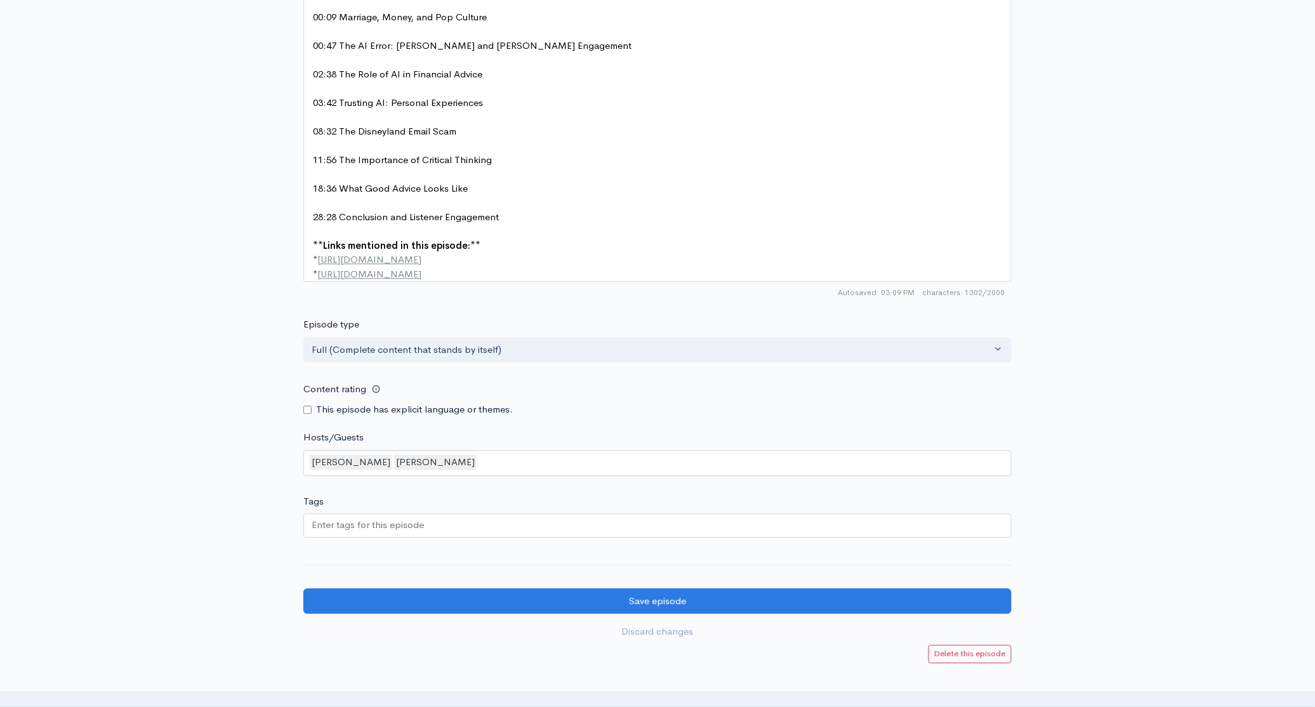
scroll to position [1043, 0]
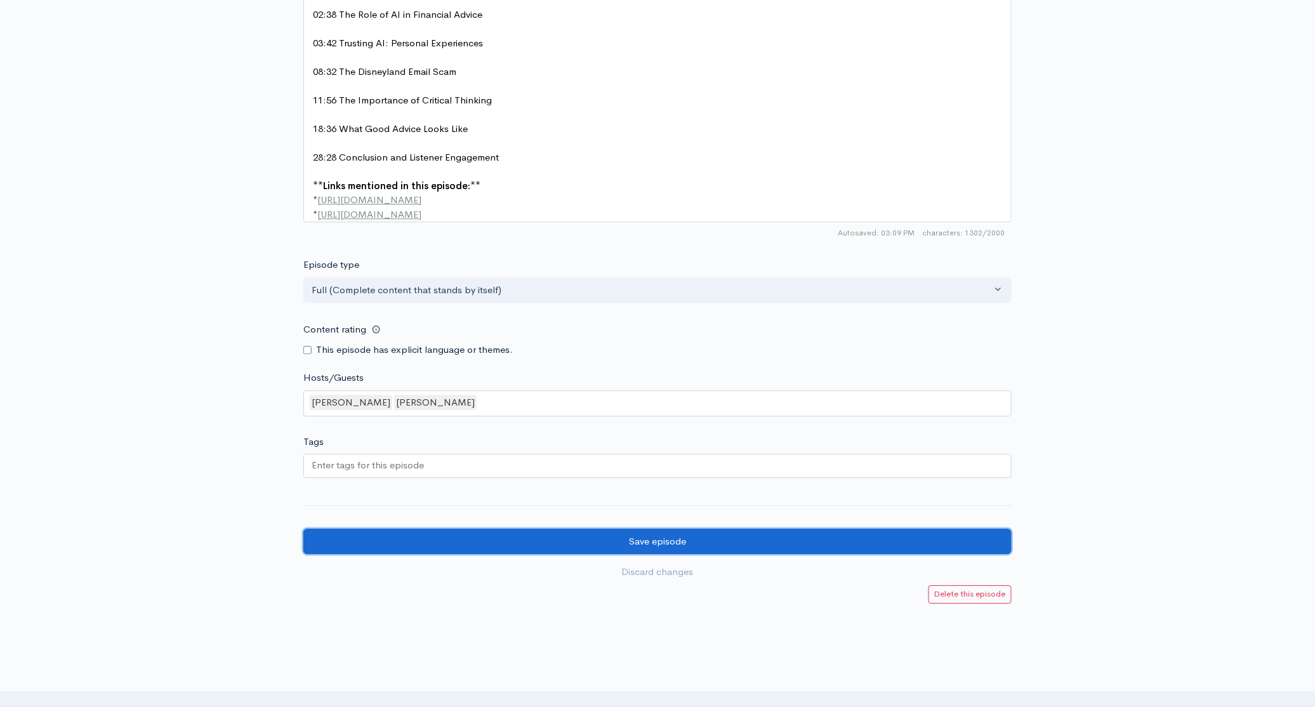
click at [836, 546] on input "Save episode" at bounding box center [657, 542] width 708 height 26
